Goal: Information Seeking & Learning: Learn about a topic

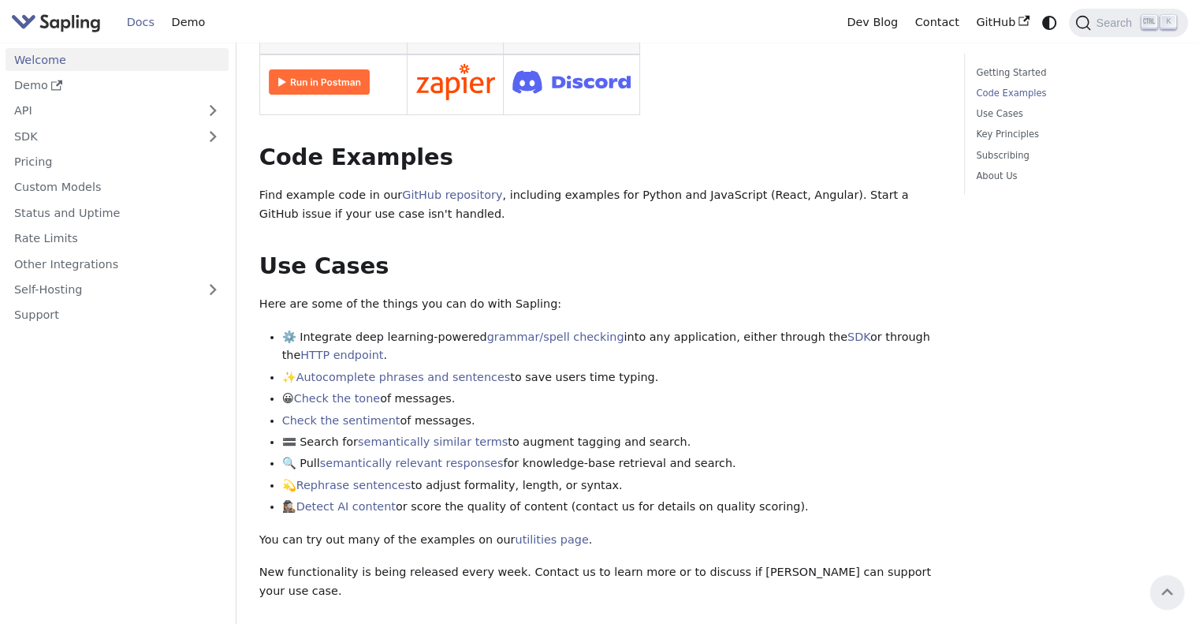
scroll to position [9, 0]
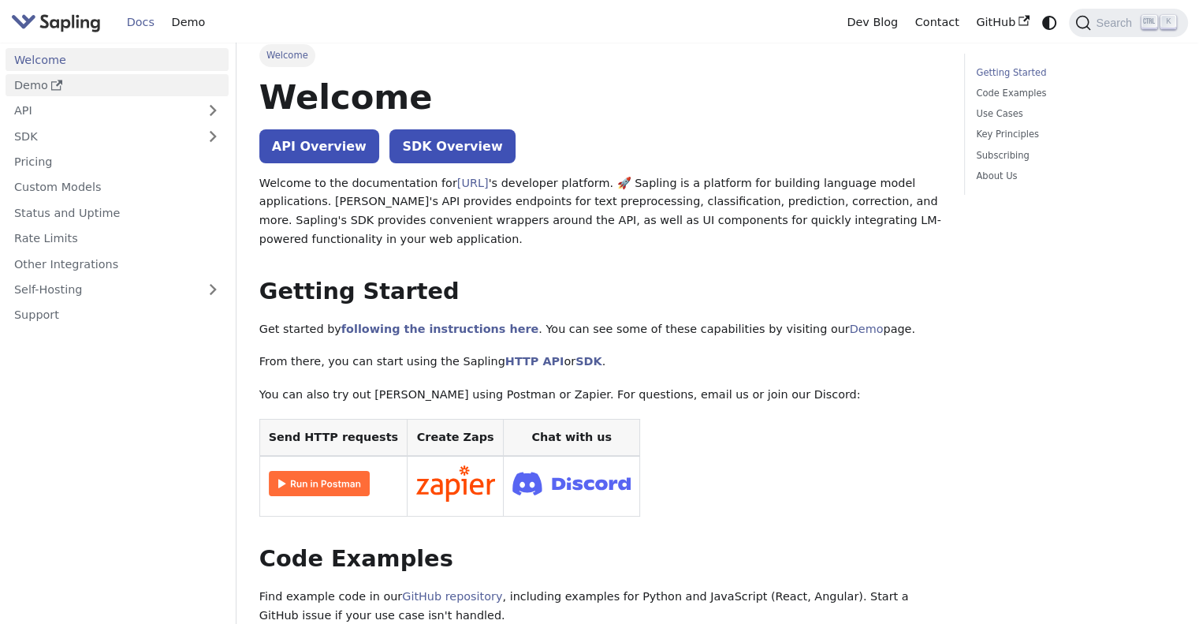
click at [104, 84] on link "Demo" at bounding box center [117, 85] width 223 height 23
click at [330, 150] on link "API Overview" at bounding box center [319, 146] width 120 height 34
